Goal: Task Accomplishment & Management: Complete application form

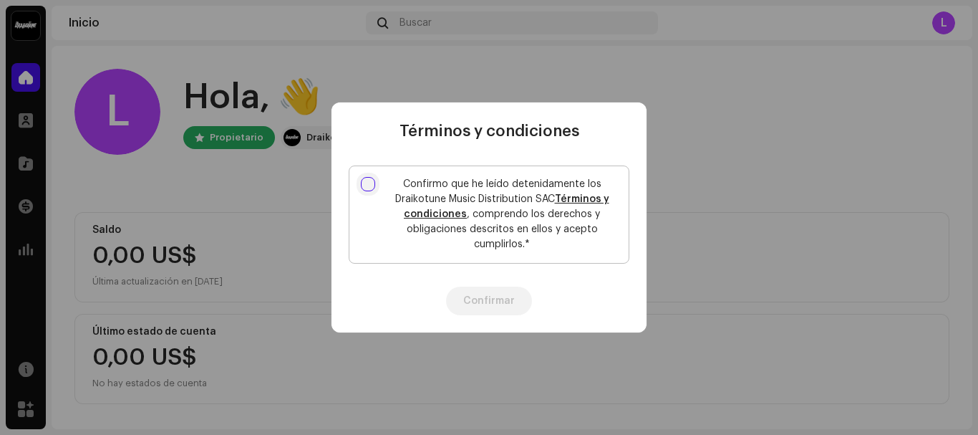
click at [369, 187] on input "Confirmo que he leído detenidamente los Draikotune Music Distribution SAC Térmi…" at bounding box center [368, 184] width 14 height 14
checkbox input "true"
click at [505, 302] on button "Confirmar" at bounding box center [489, 300] width 86 height 29
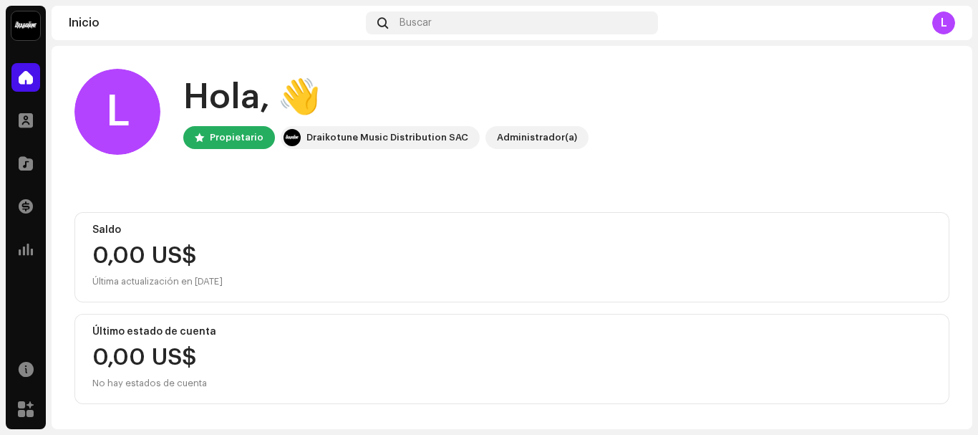
click at [948, 22] on div "L" at bounding box center [944, 22] width 23 height 23
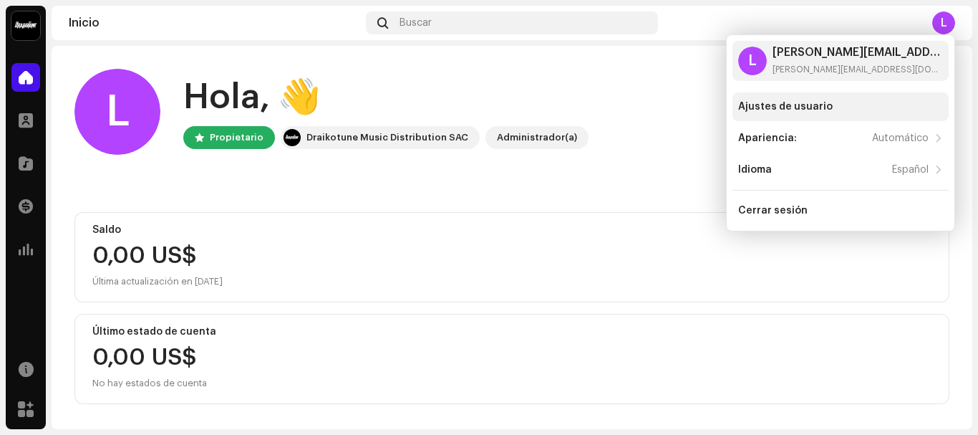
click at [803, 110] on div "Ajustes de usuario" at bounding box center [785, 106] width 95 height 11
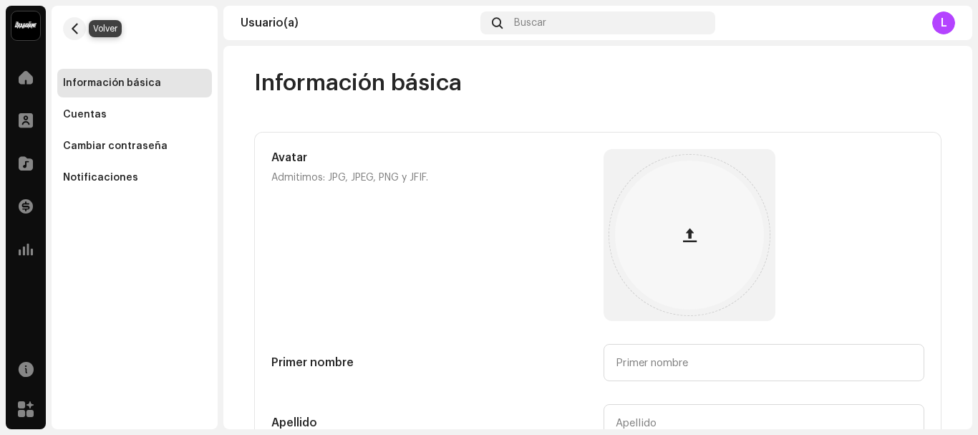
click at [72, 32] on button "button" at bounding box center [74, 28] width 23 height 23
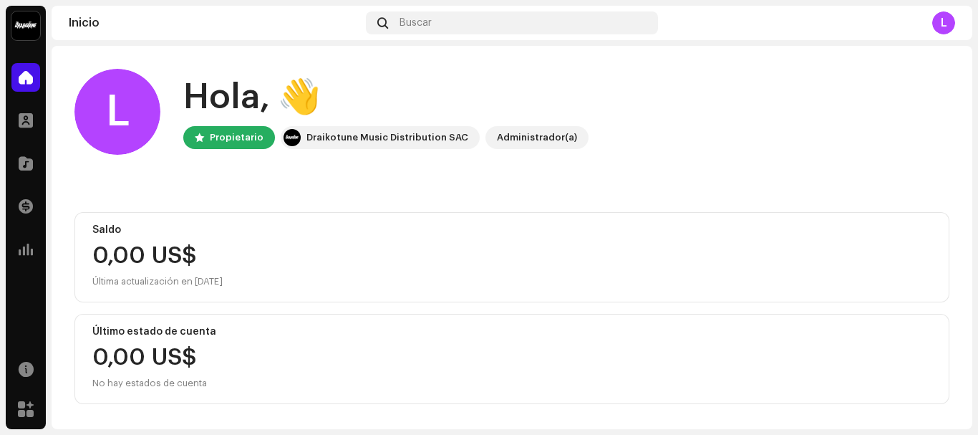
click at [943, 24] on div "L" at bounding box center [944, 22] width 23 height 23
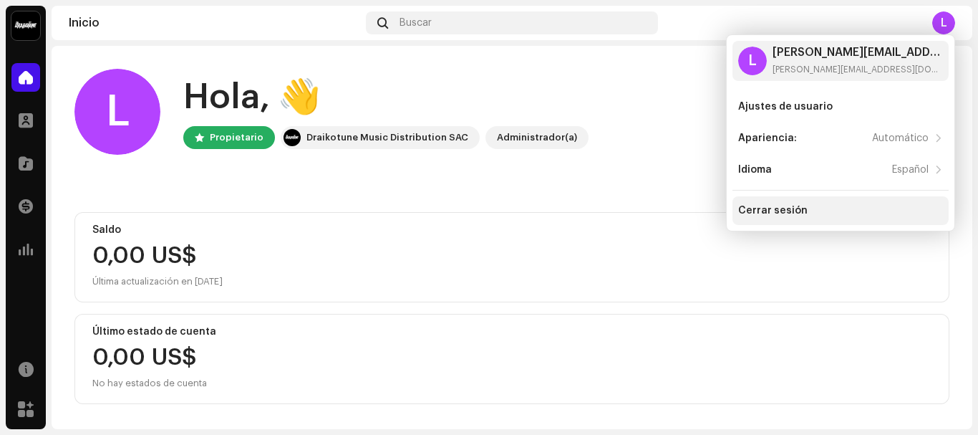
click at [792, 213] on div "Cerrar sesión" at bounding box center [772, 210] width 69 height 11
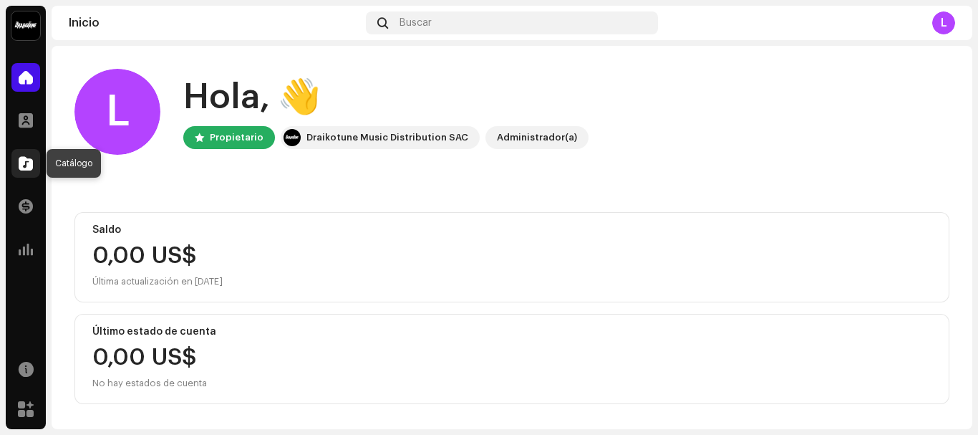
click at [26, 160] on span at bounding box center [26, 163] width 14 height 11
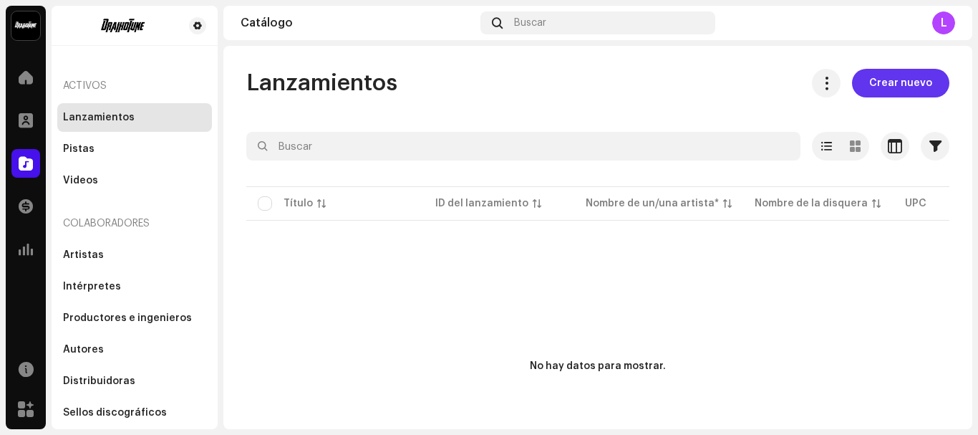
click at [885, 82] on span "Crear nuevo" at bounding box center [901, 83] width 63 height 29
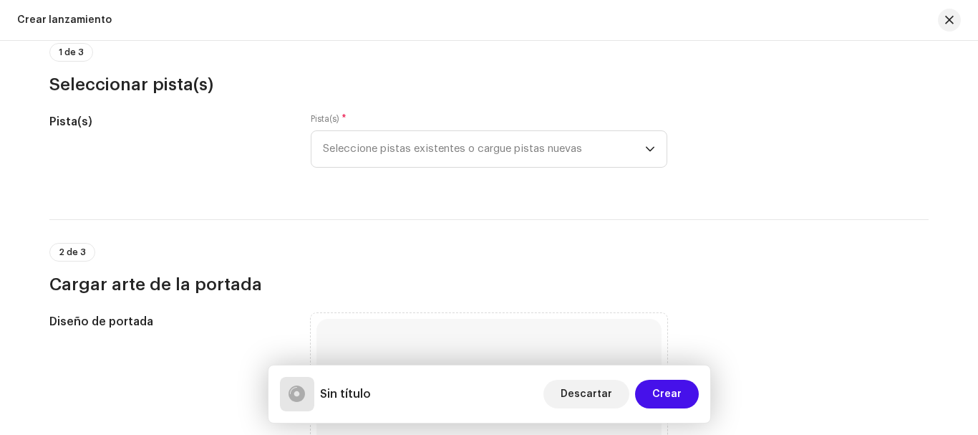
scroll to position [143, 0]
click at [646, 147] on icon "dropdown trigger" at bounding box center [650, 147] width 9 height 5
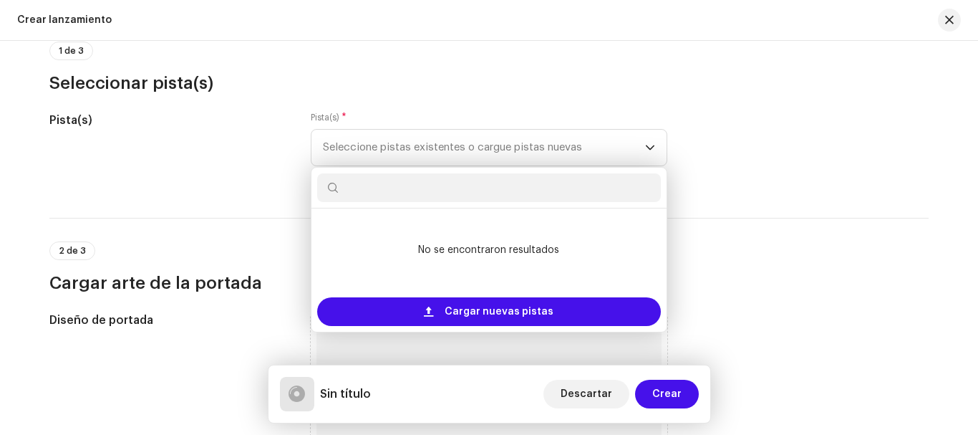
click at [468, 88] on h3 "Seleccionar pista(s)" at bounding box center [489, 83] width 880 height 23
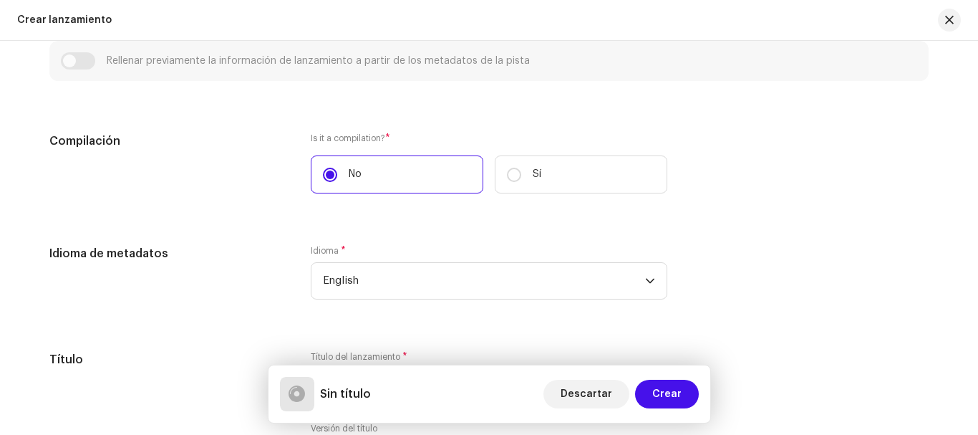
scroll to position [931, 0]
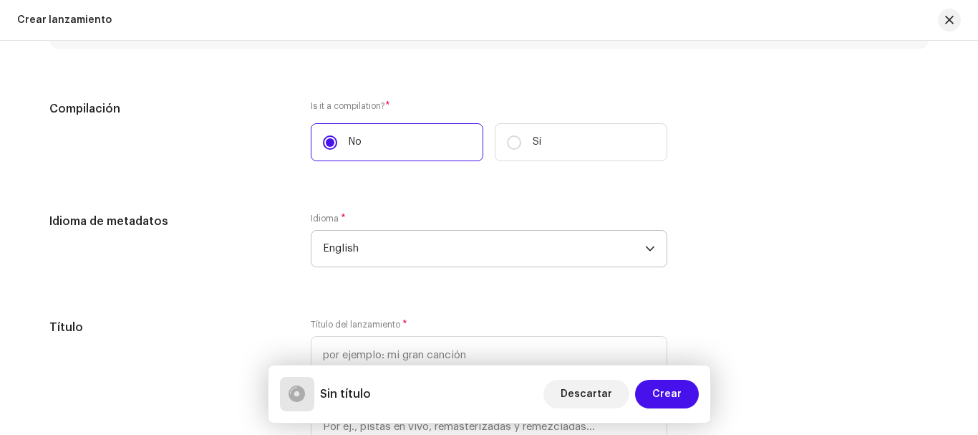
click at [650, 248] on icon "dropdown trigger" at bounding box center [650, 248] width 9 height 5
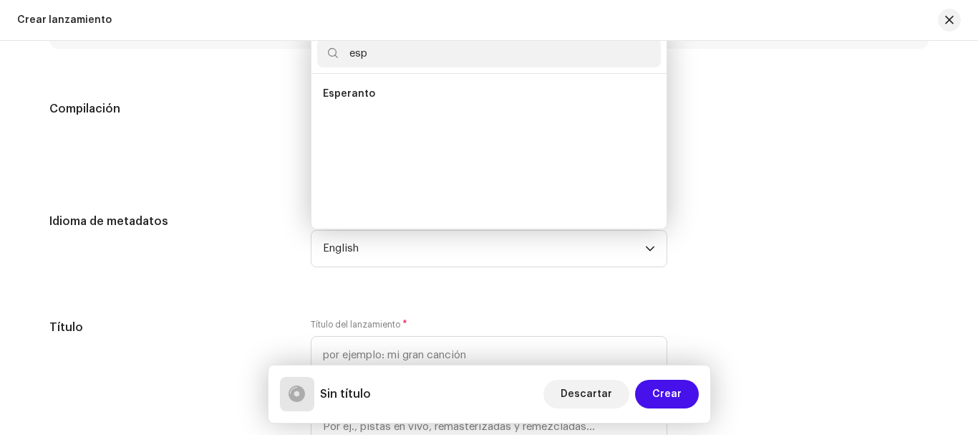
scroll to position [0, 0]
type input "e"
type input "spa"
click at [447, 94] on li "Spanish" at bounding box center [489, 94] width 344 height 29
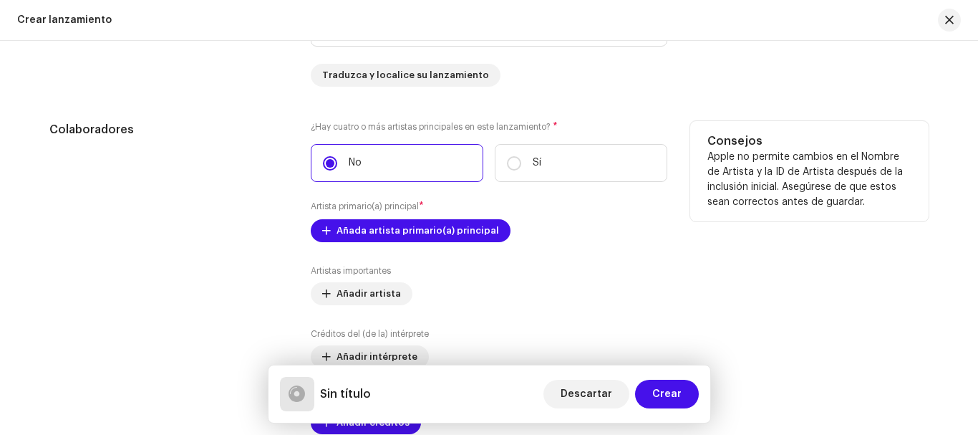
scroll to position [1432, 0]
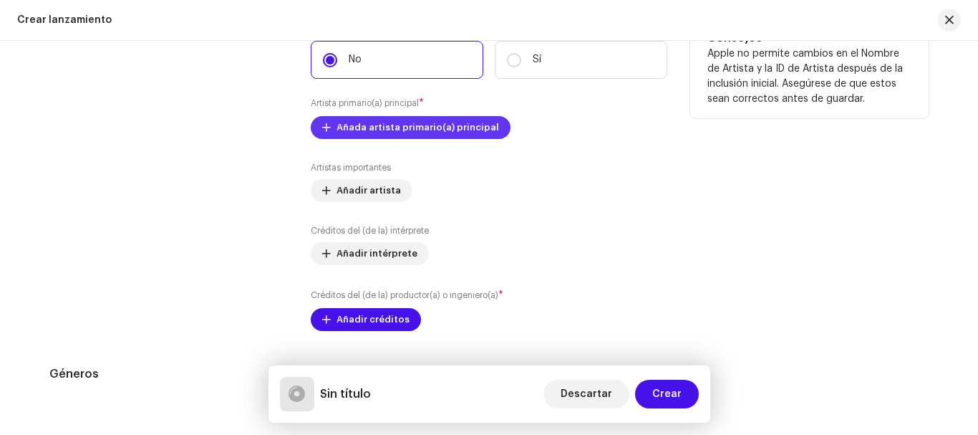
click at [433, 135] on span "Añada artista primario(a) principal" at bounding box center [418, 127] width 163 height 29
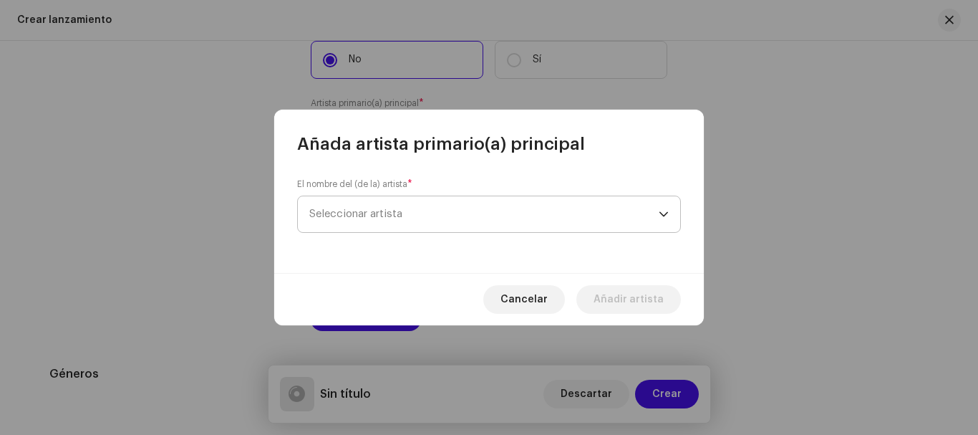
click at [357, 214] on span "Seleccionar artista" at bounding box center [355, 213] width 93 height 11
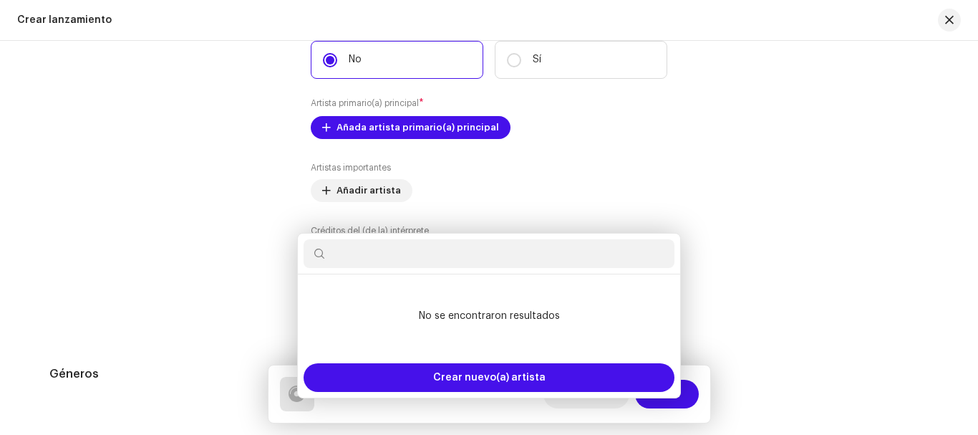
click at [799, 187] on div "Añada artista primario(a) principal El nombre del (de la) artista * Seleccionar…" at bounding box center [489, 217] width 978 height 435
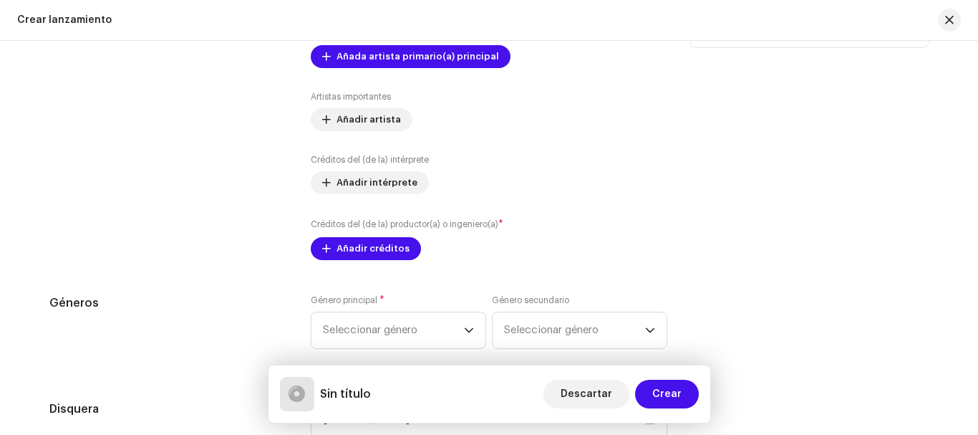
scroll to position [1504, 0]
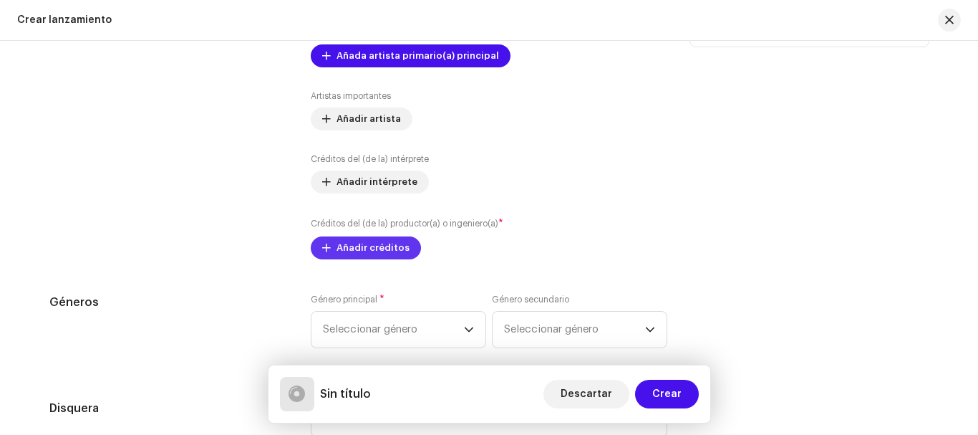
click at [372, 252] on span "Añadir créditos" at bounding box center [373, 247] width 73 height 29
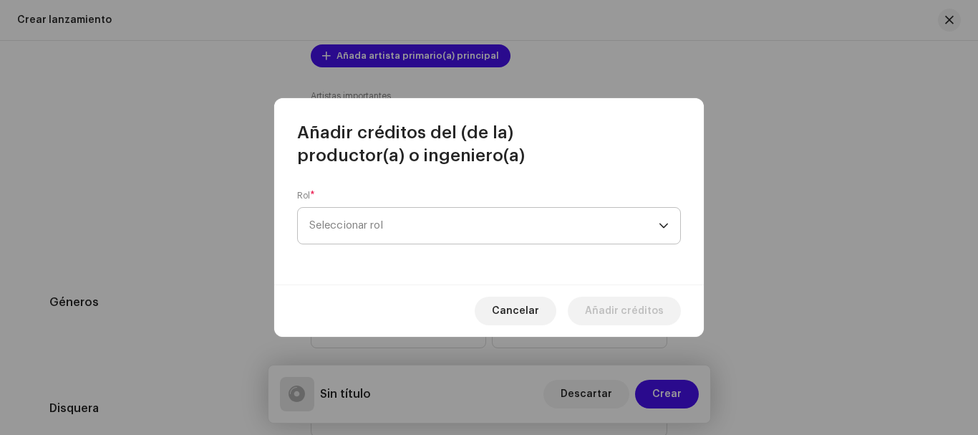
click at [507, 224] on span "Seleccionar rol" at bounding box center [484, 226] width 350 height 36
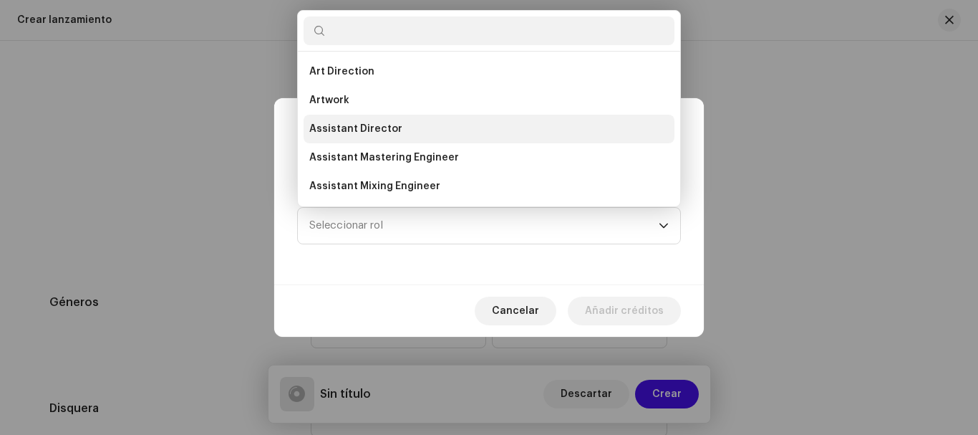
scroll to position [23, 0]
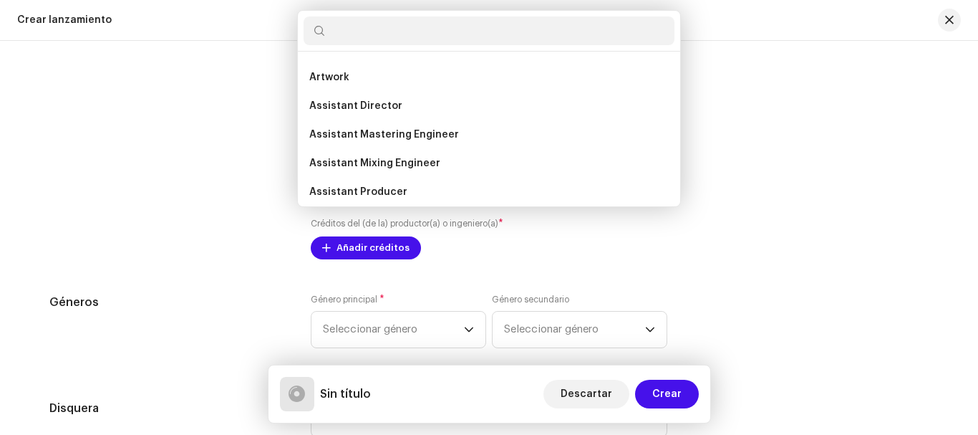
drag, startPoint x: 865, startPoint y: 101, endPoint x: 660, endPoint y: 273, distance: 267.4
click at [862, 110] on div "Añadir créditos del (de la) productor(a) o ingeniero(a) Rol * Seleccionar rol C…" at bounding box center [489, 217] width 978 height 435
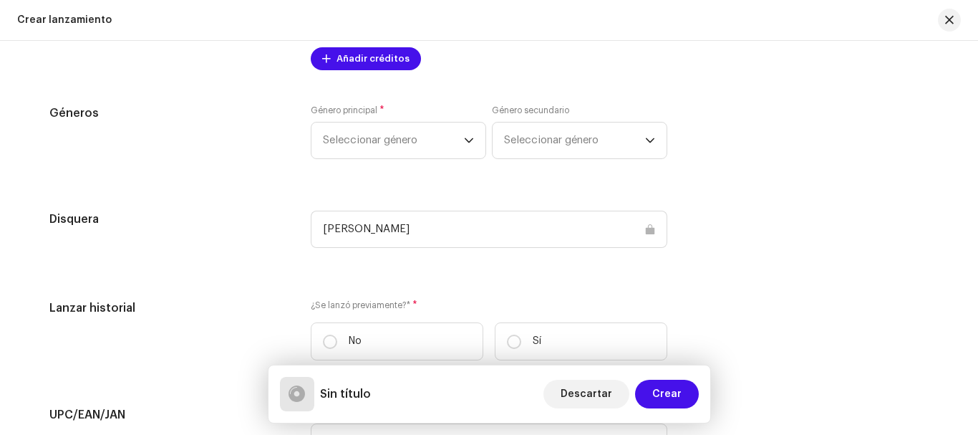
scroll to position [1719, 0]
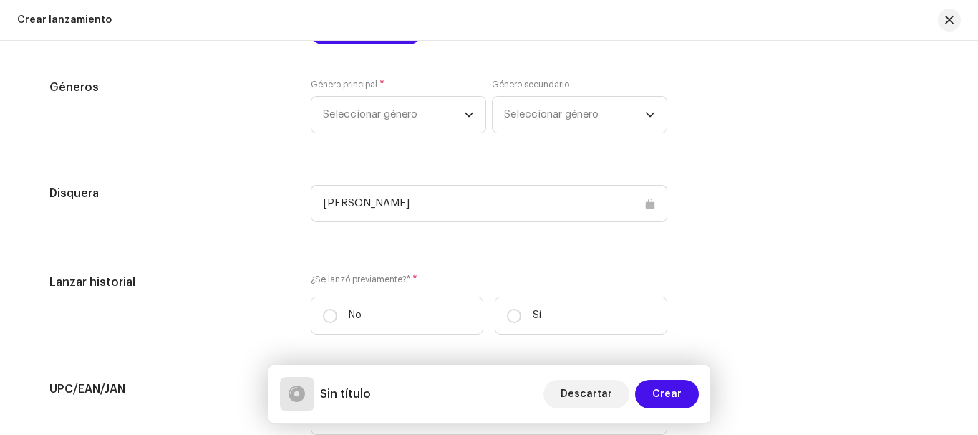
click at [645, 203] on div "[PERSON_NAME]" at bounding box center [489, 203] width 357 height 37
click at [420, 201] on div "[PERSON_NAME]" at bounding box center [489, 203] width 357 height 37
click at [651, 206] on div "[PERSON_NAME]" at bounding box center [489, 203] width 357 height 37
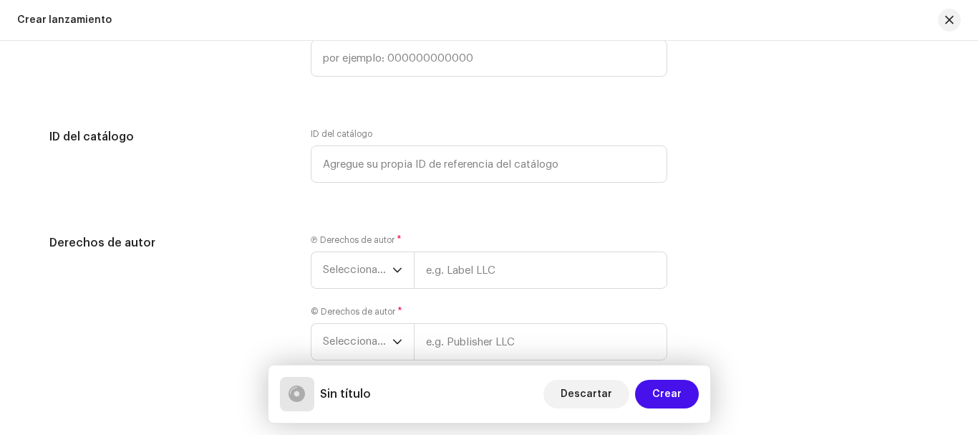
scroll to position [2149, 0]
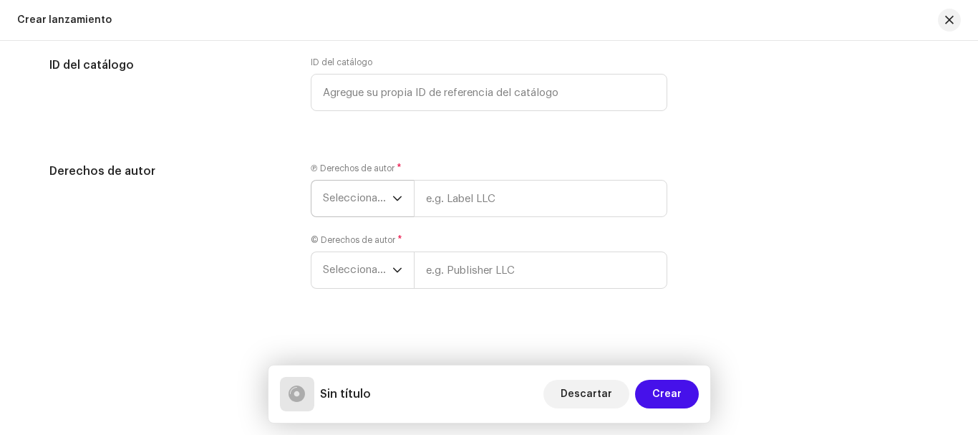
click at [397, 198] on icon "dropdown trigger" at bounding box center [397, 198] width 9 height 5
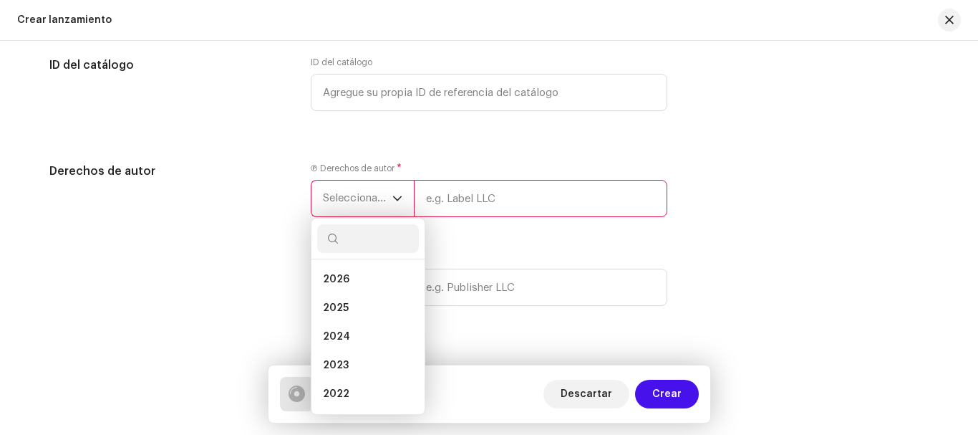
click at [441, 206] on input "text" at bounding box center [541, 198] width 254 height 37
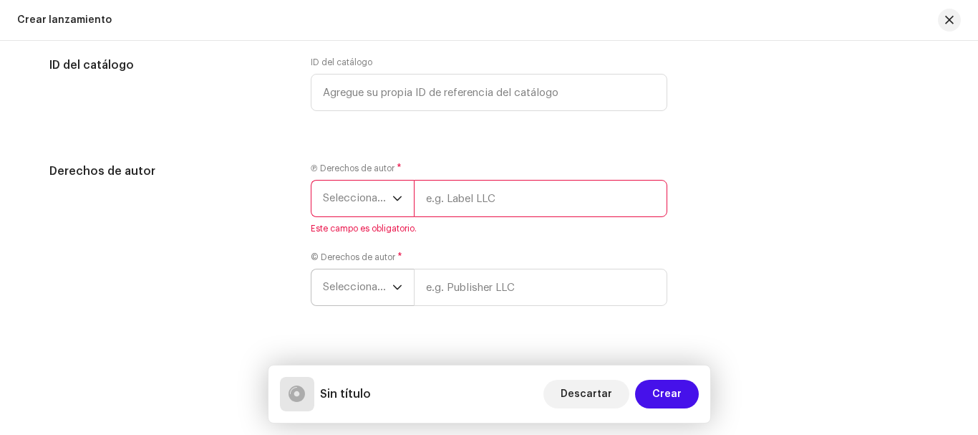
click at [394, 286] on icon "dropdown trigger" at bounding box center [398, 287] width 10 height 10
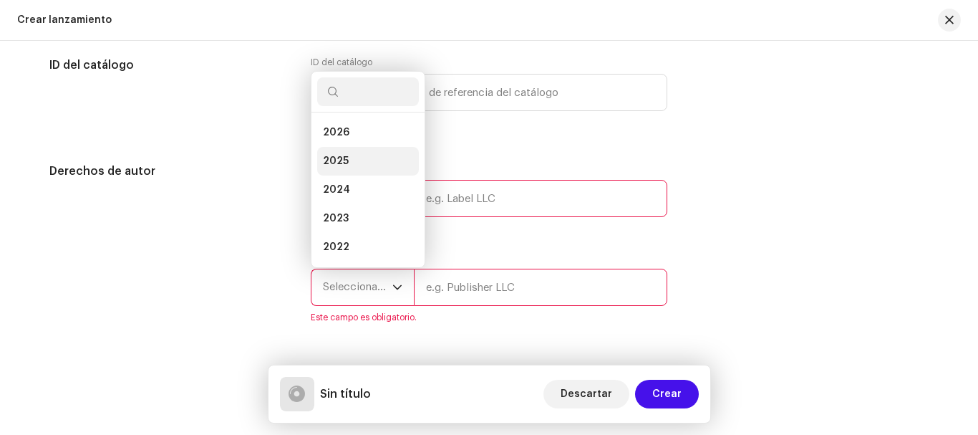
click at [338, 163] on span "2025" at bounding box center [336, 161] width 26 height 14
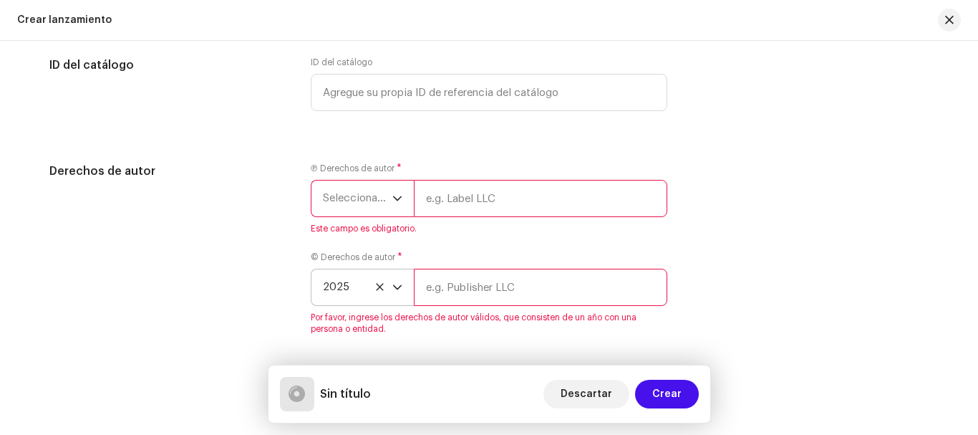
click at [493, 286] on input "text" at bounding box center [541, 287] width 254 height 37
click at [471, 198] on input "text" at bounding box center [541, 198] width 254 height 37
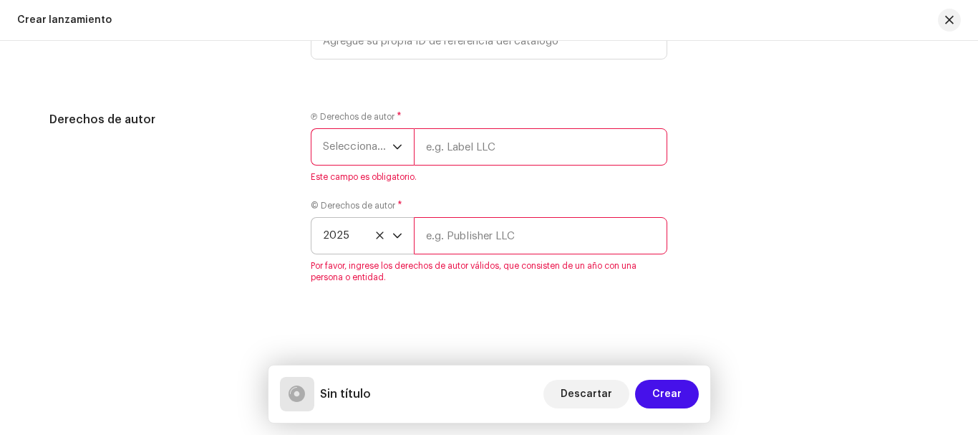
scroll to position [2203, 0]
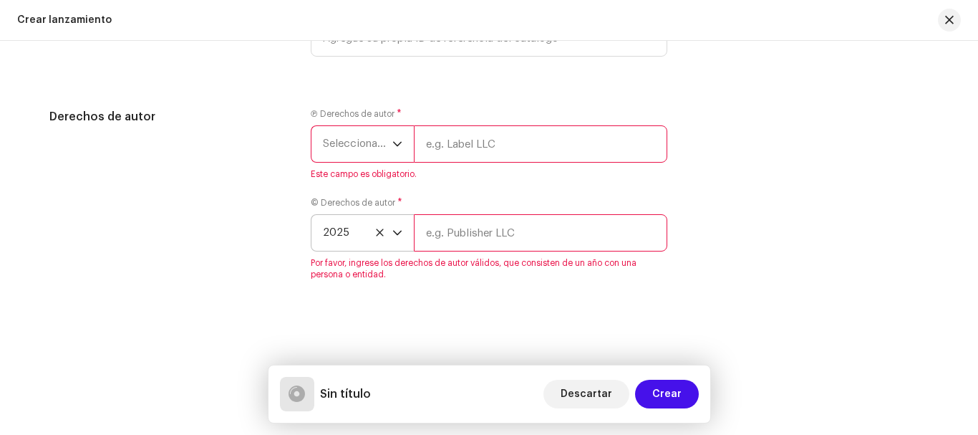
click at [760, 207] on div "Derechos de autor Ⓟ Derechos de autor * Seleccionar año Este campo es obligator…" at bounding box center [489, 202] width 880 height 189
click at [597, 392] on span "Descartar" at bounding box center [587, 394] width 52 height 29
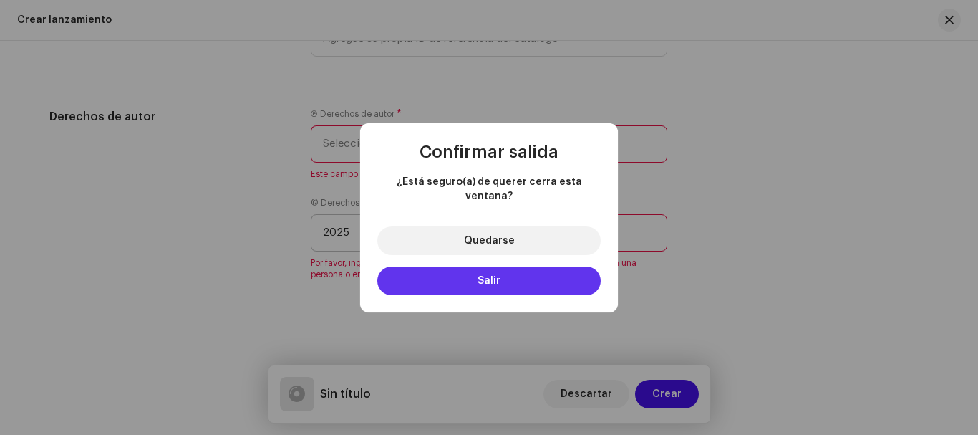
click at [513, 274] on button "Salir" at bounding box center [488, 280] width 223 height 29
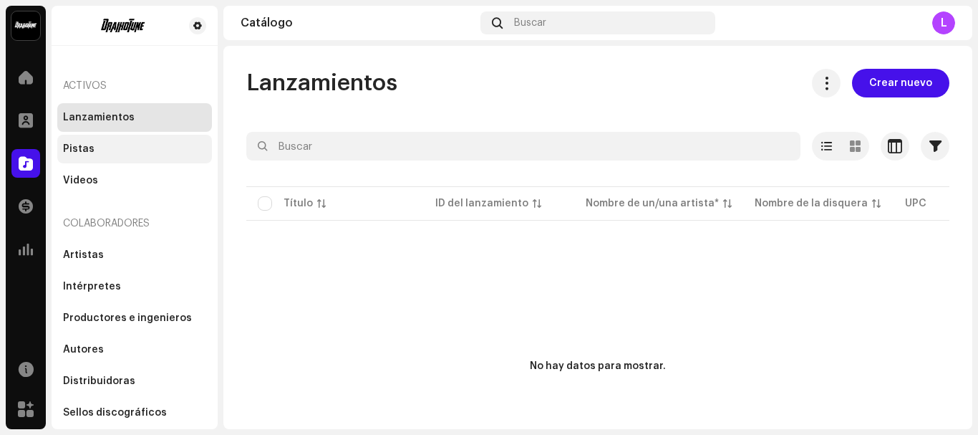
click at [92, 148] on div "Pistas" at bounding box center [134, 148] width 143 height 11
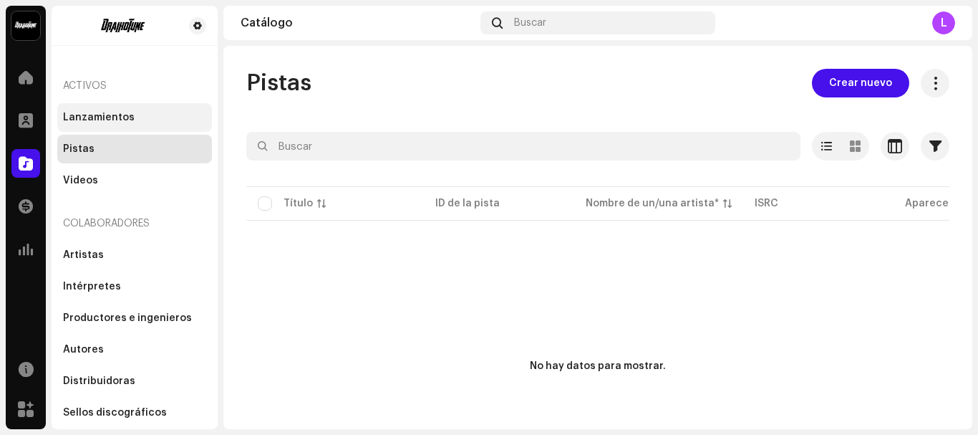
click at [116, 113] on div "Lanzamientos" at bounding box center [99, 117] width 72 height 11
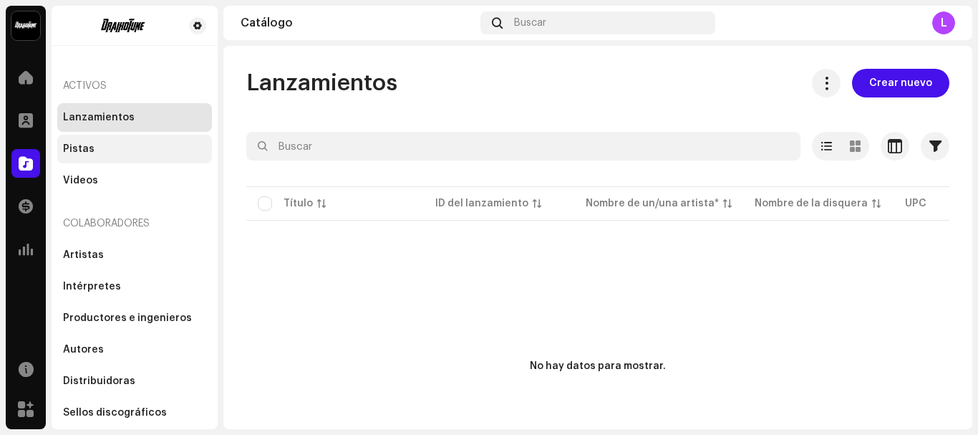
click at [69, 148] on div "Pistas" at bounding box center [79, 148] width 32 height 11
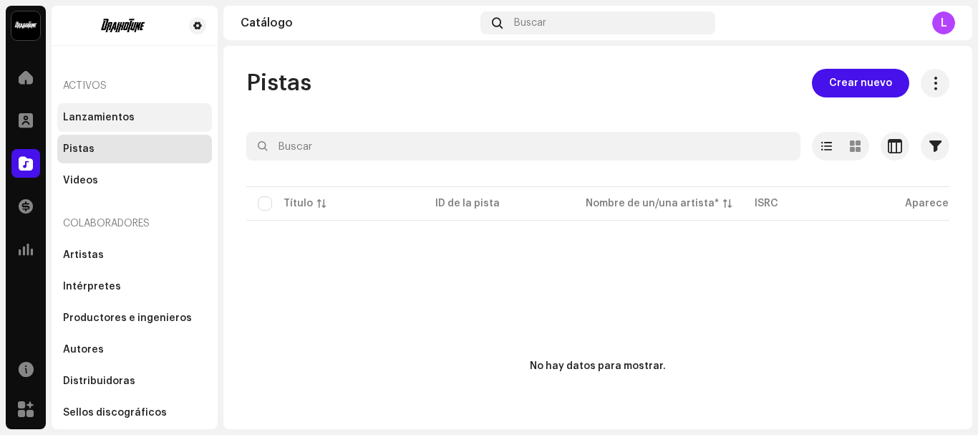
click at [86, 112] on div "Lanzamientos" at bounding box center [99, 117] width 72 height 11
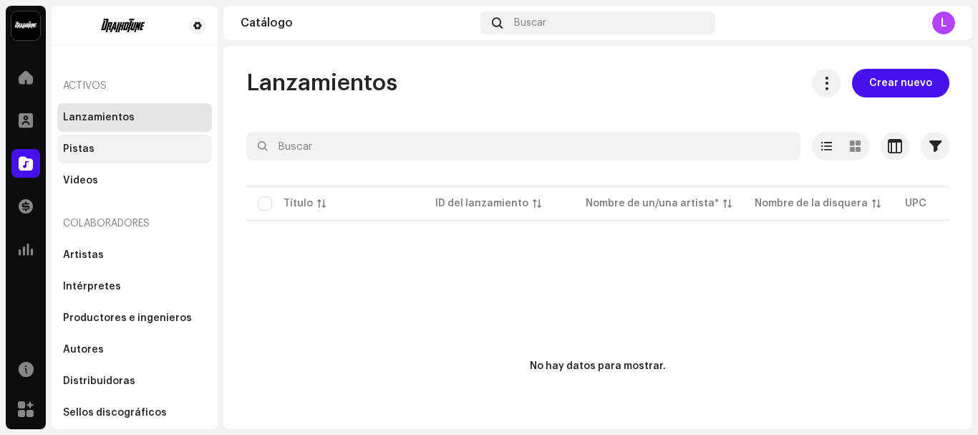
click at [79, 138] on div "Pistas" at bounding box center [134, 149] width 155 height 29
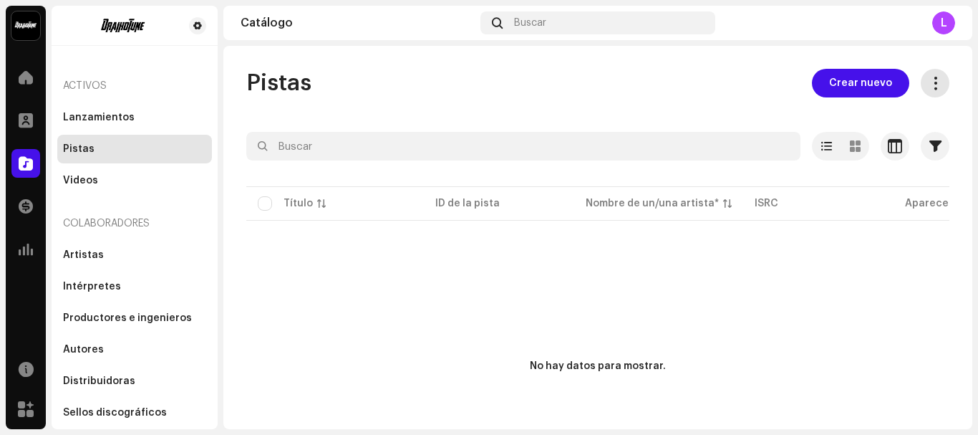
click at [933, 87] on span at bounding box center [936, 82] width 14 height 11
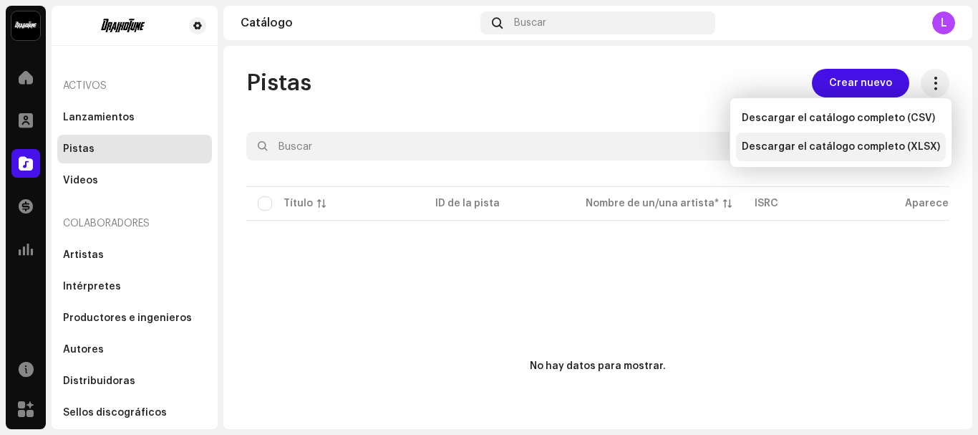
click at [812, 150] on span "Descargar el catálogo completo (XLSX)" at bounding box center [841, 146] width 198 height 11
click at [533, 83] on div "Pistas Crear nuevo" at bounding box center [597, 83] width 703 height 29
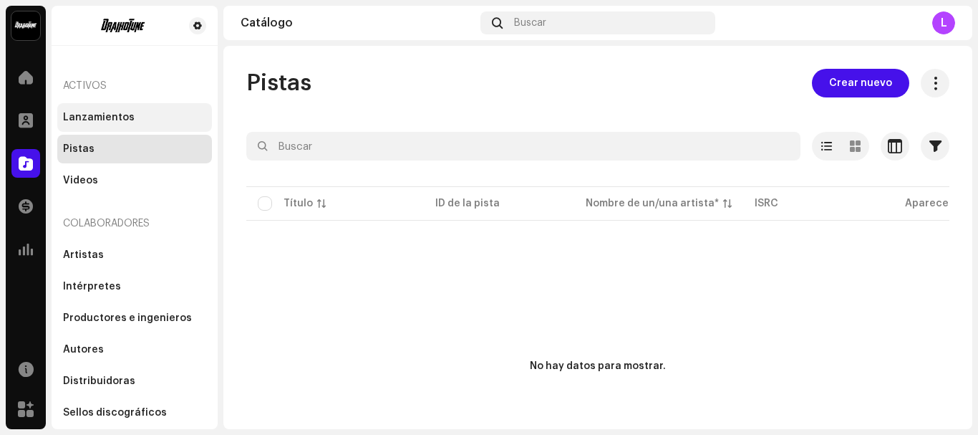
click at [107, 120] on div "Lanzamientos" at bounding box center [99, 117] width 72 height 11
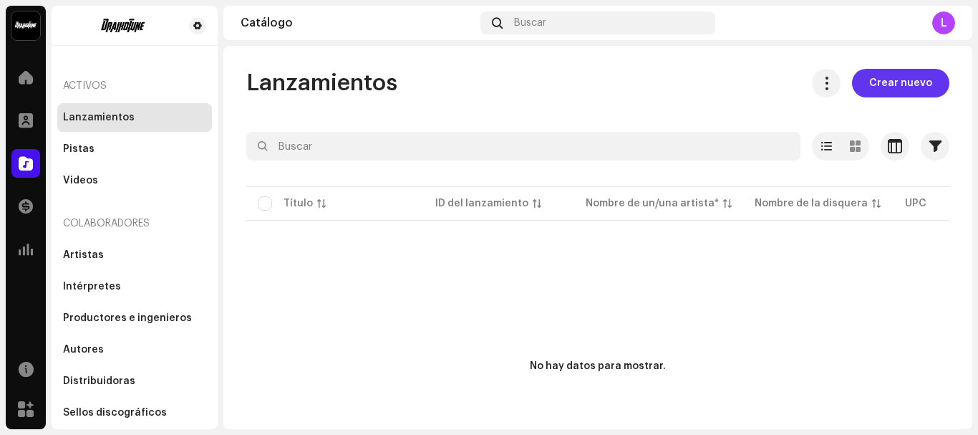
click at [886, 90] on span "Crear nuevo" at bounding box center [901, 83] width 63 height 29
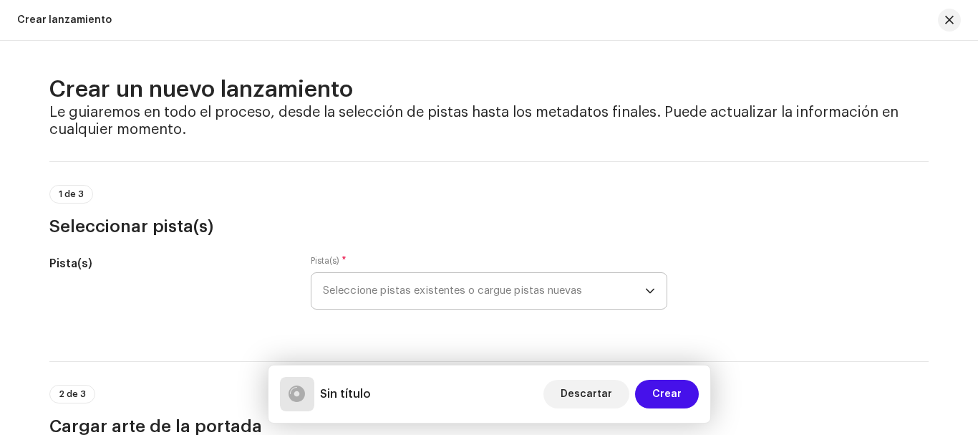
click at [612, 300] on span "Seleccione pistas existentes o cargue pistas nuevas" at bounding box center [484, 291] width 322 height 36
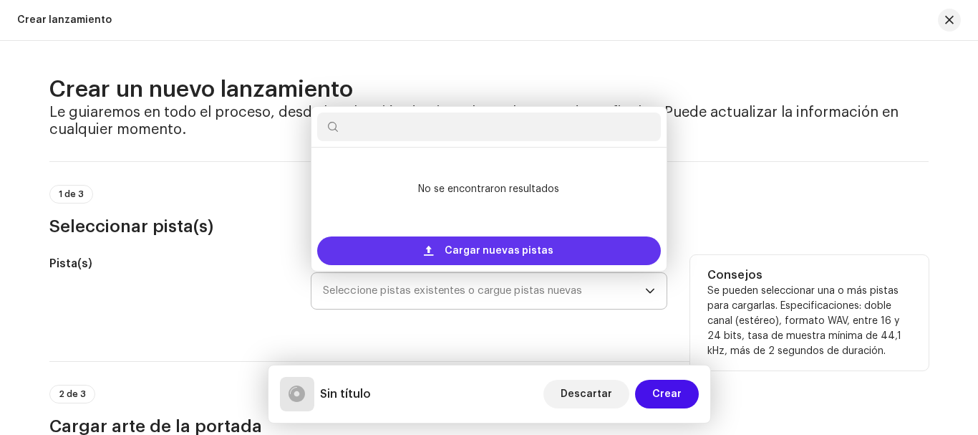
click at [534, 255] on span "Cargar nuevas pistas" at bounding box center [499, 250] width 109 height 29
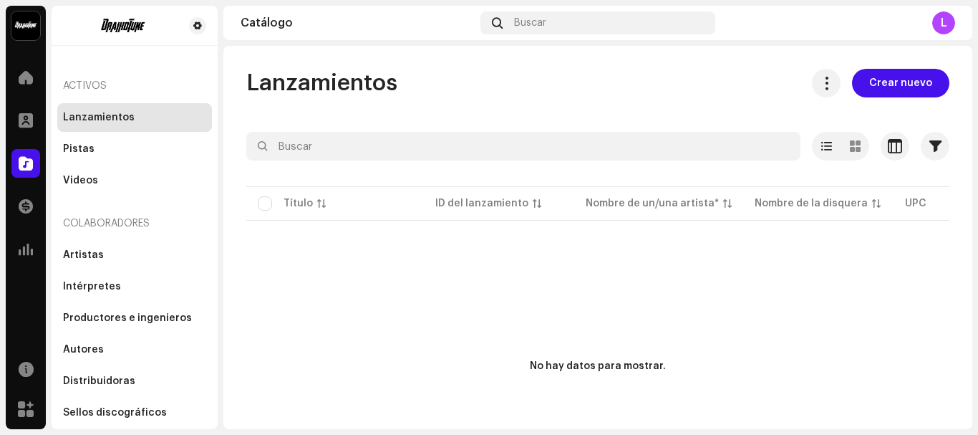
click at [896, 336] on div "No hay datos para mostrar." at bounding box center [597, 366] width 703 height 286
click at [149, 145] on div "Pistas" at bounding box center [134, 148] width 143 height 11
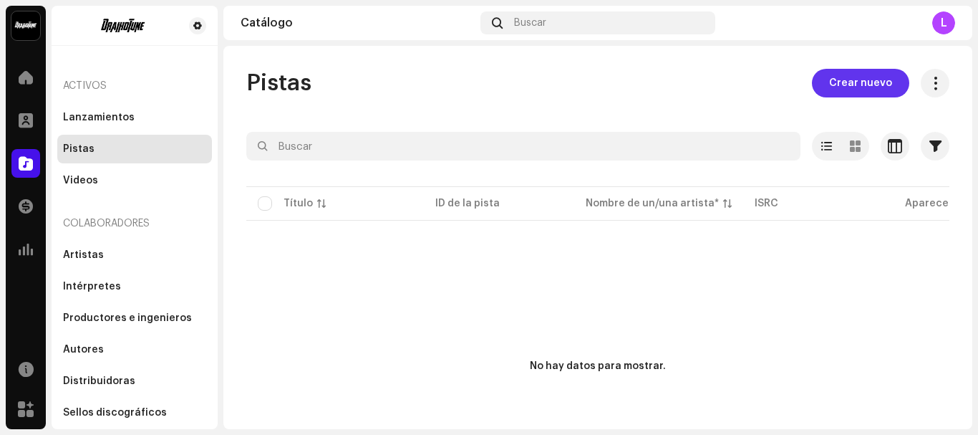
click at [857, 78] on span "Crear nuevo" at bounding box center [860, 83] width 63 height 29
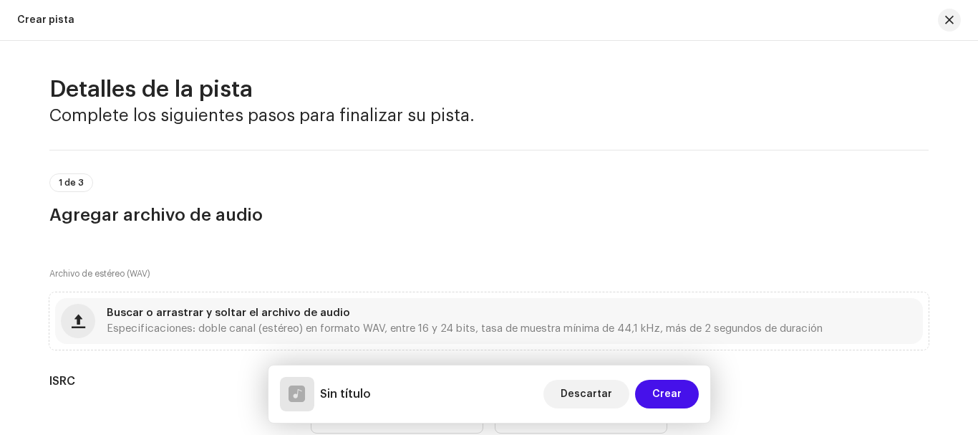
scroll to position [72, 0]
